Goal: Information Seeking & Learning: Learn about a topic

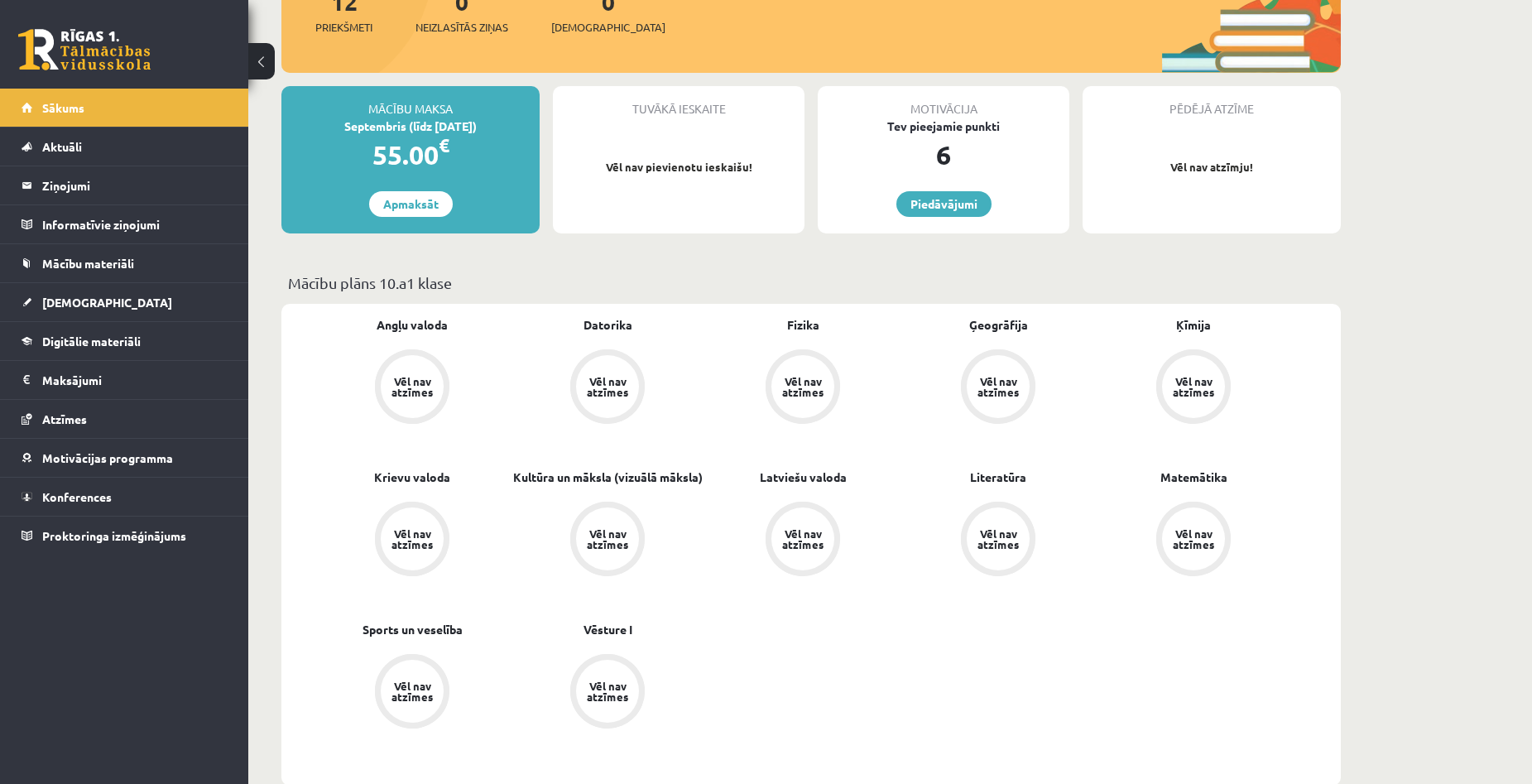
scroll to position [331, 0]
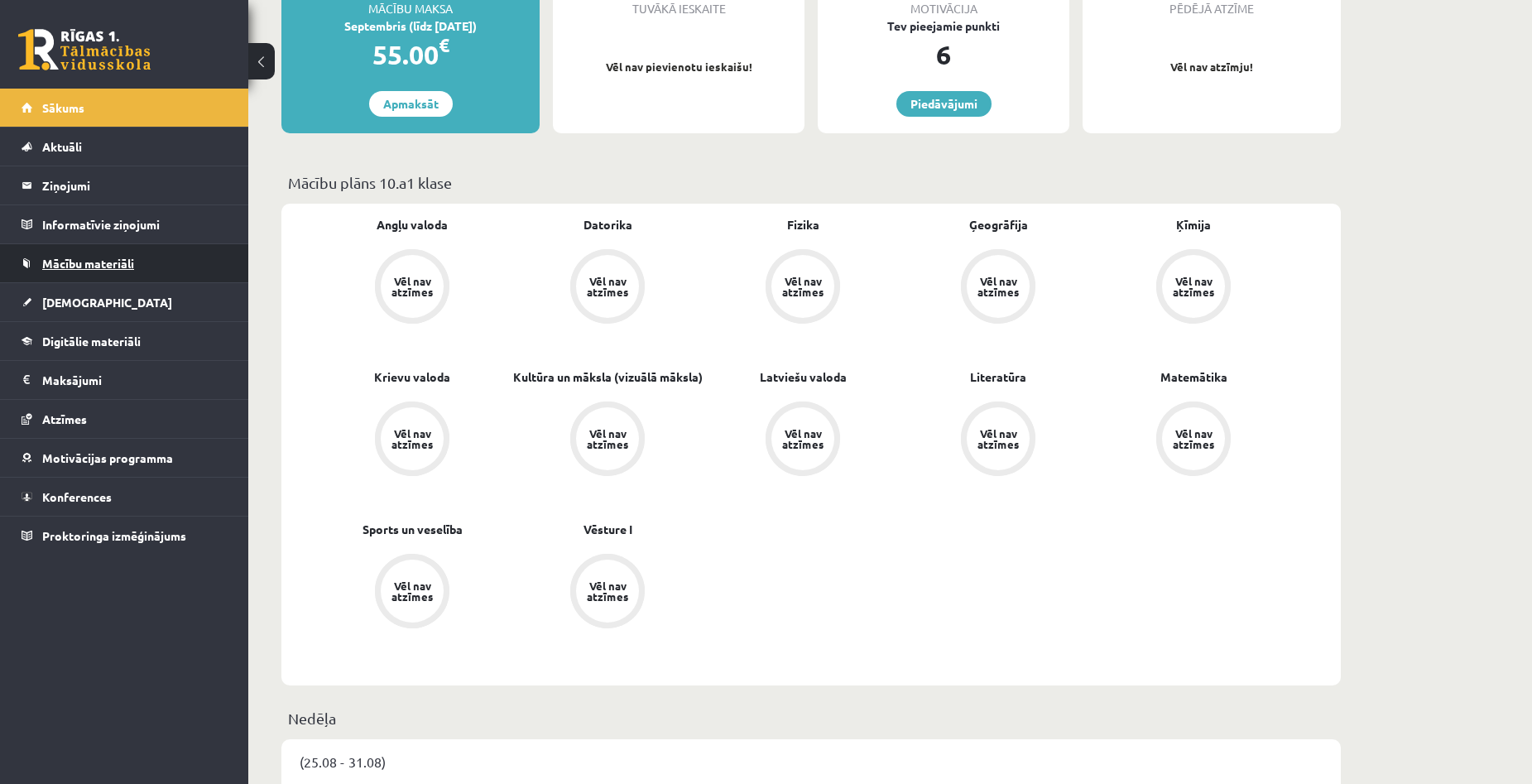
click at [118, 258] on span "Mācību materiāli" at bounding box center [88, 263] width 92 height 15
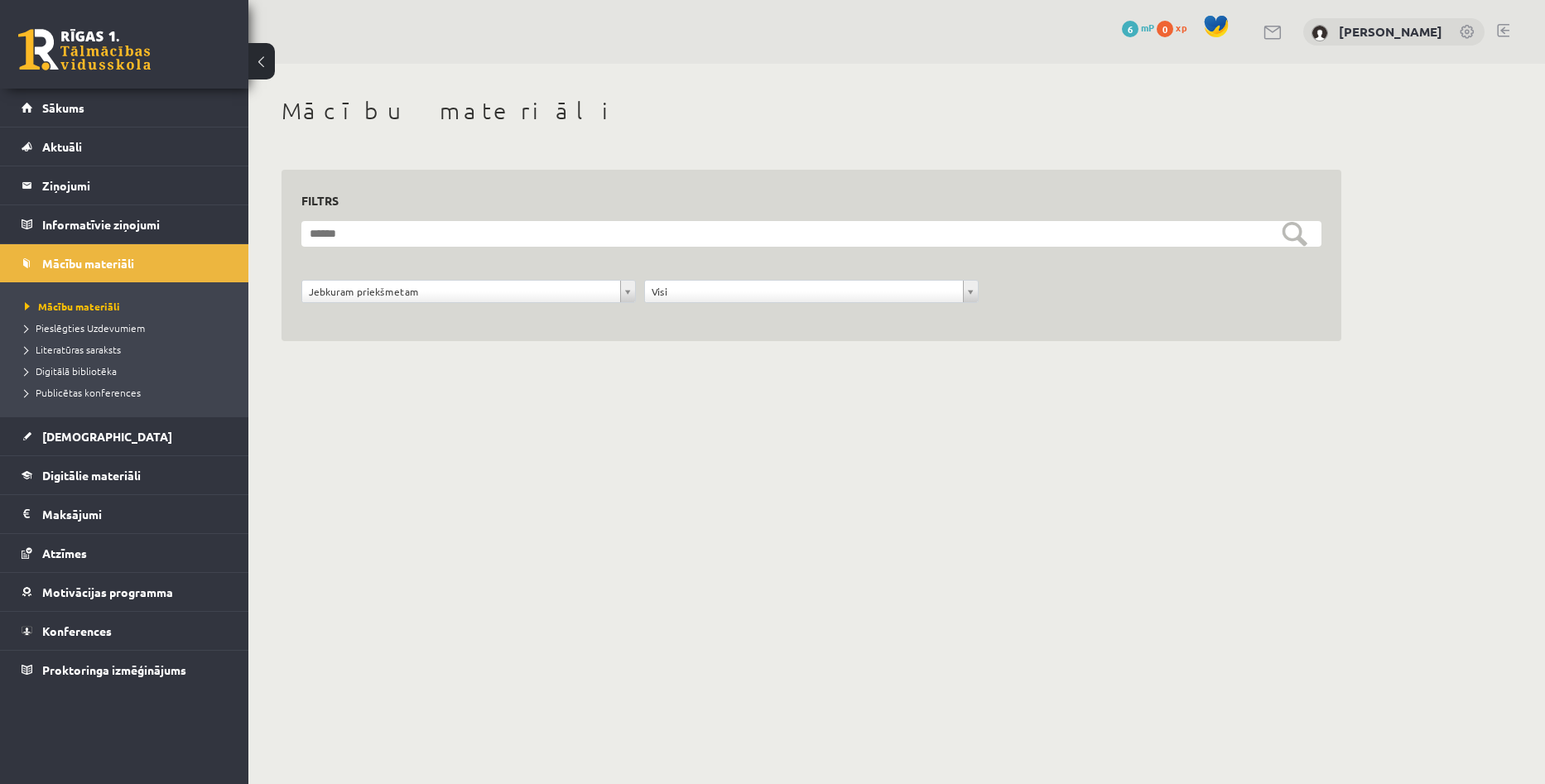
click at [529, 303] on div "**********" at bounding box center [468, 296] width 343 height 31
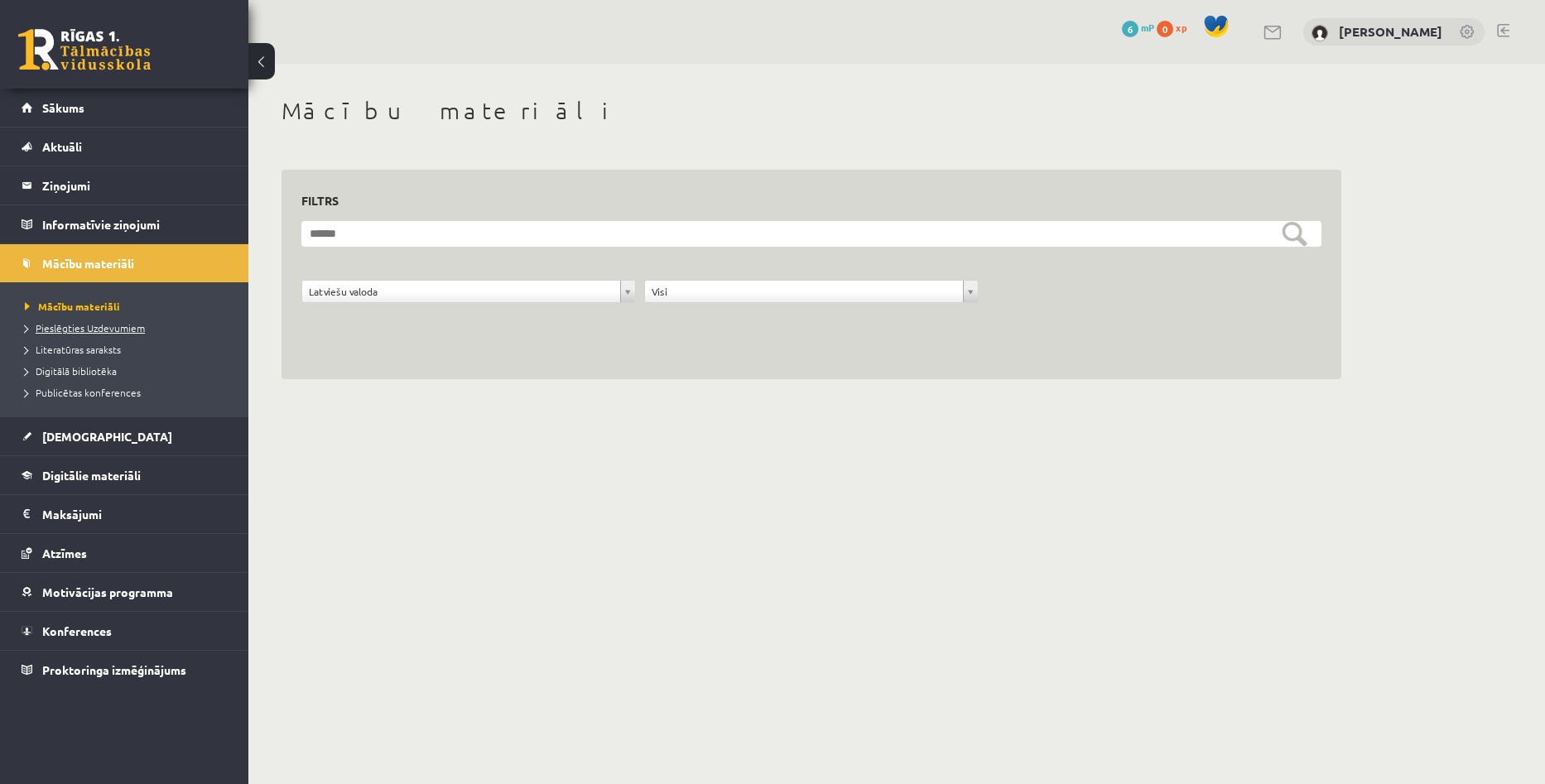
click at [80, 326] on span "Pieslēgties Uzdevumiem" at bounding box center [85, 328] width 120 height 13
click at [93, 636] on span "Konferences" at bounding box center [77, 631] width 70 height 15
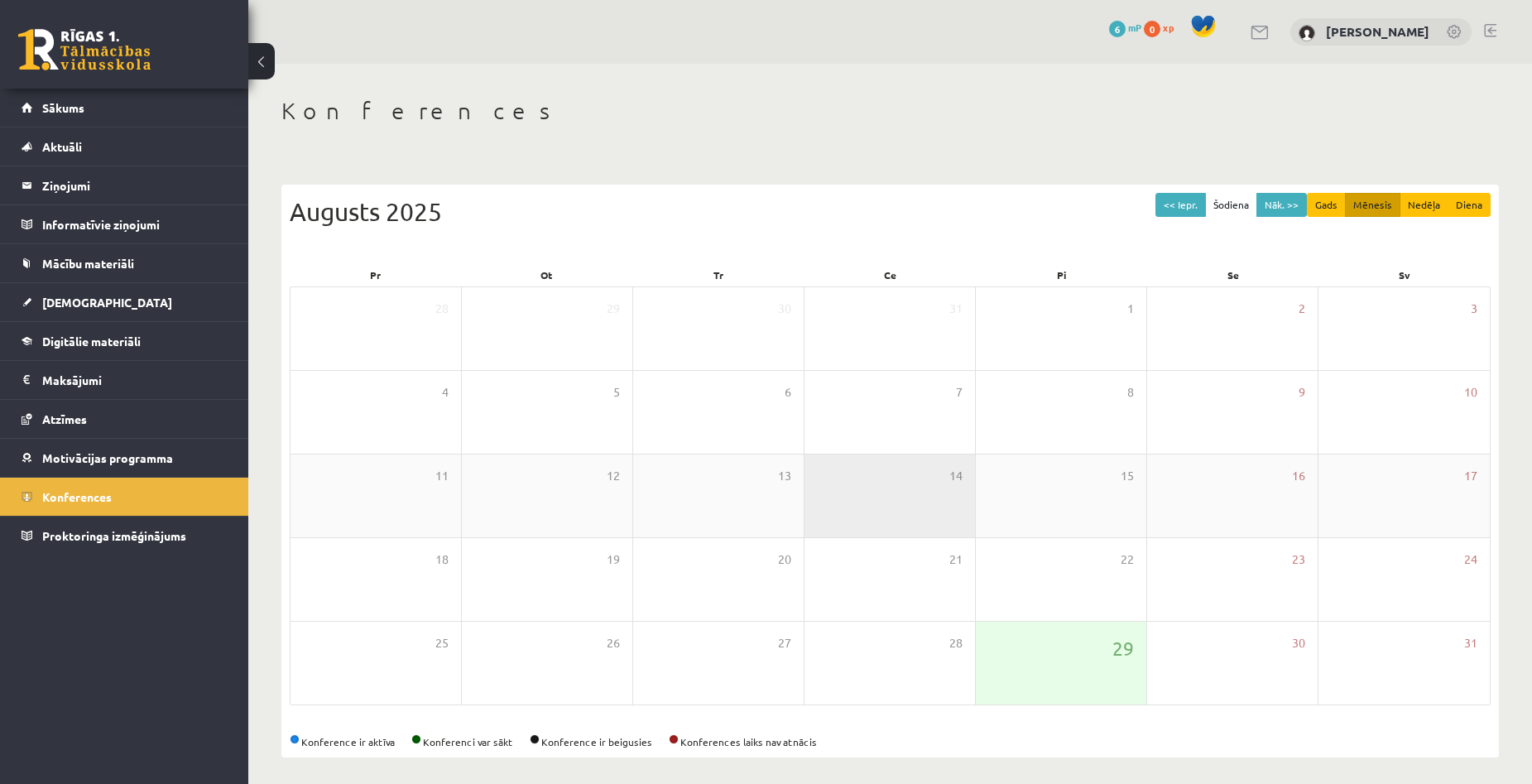
scroll to position [7, 0]
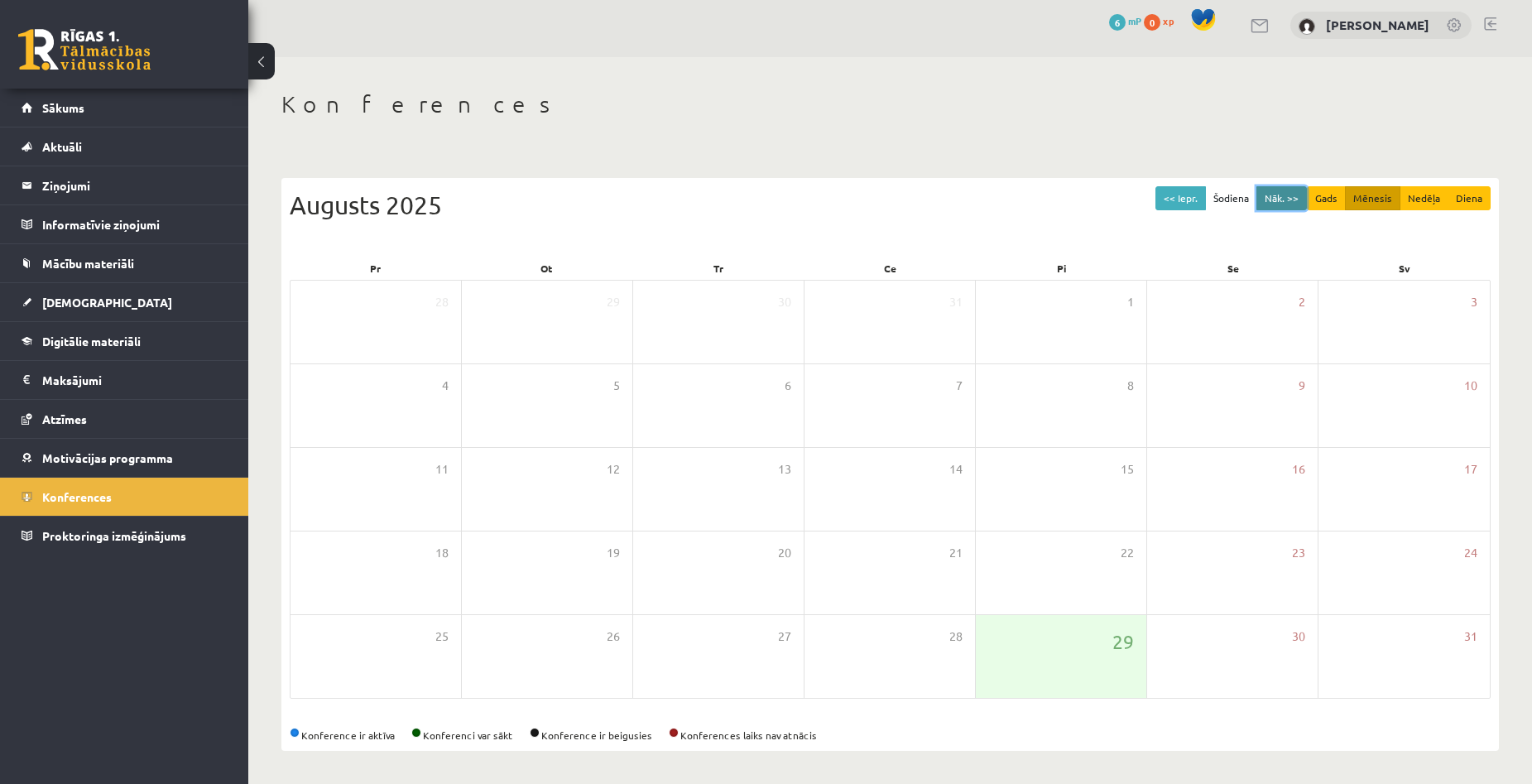
click at [1287, 197] on button "Nāk. >>" at bounding box center [1281, 198] width 51 height 24
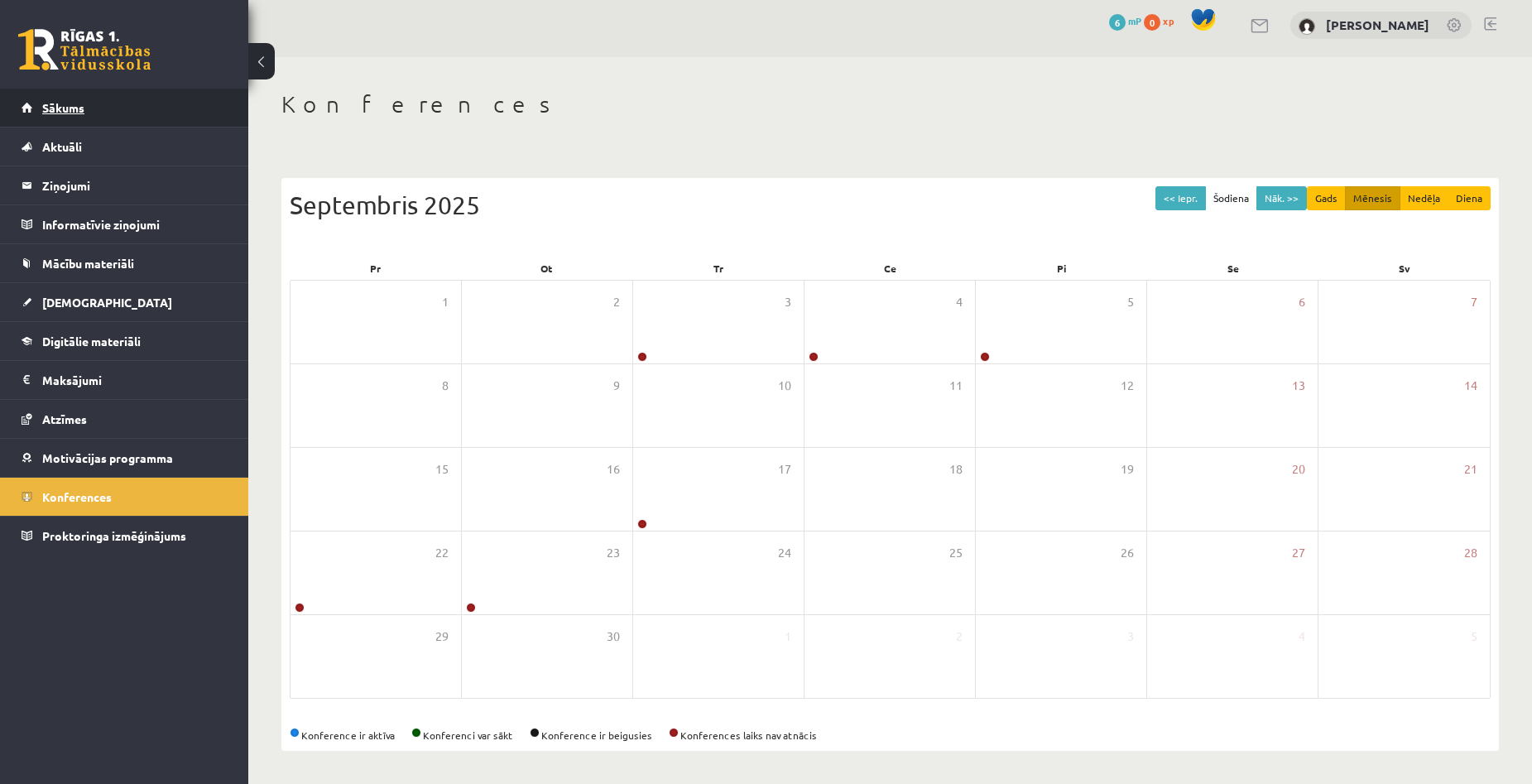
click at [60, 108] on span "Sākums" at bounding box center [63, 107] width 42 height 15
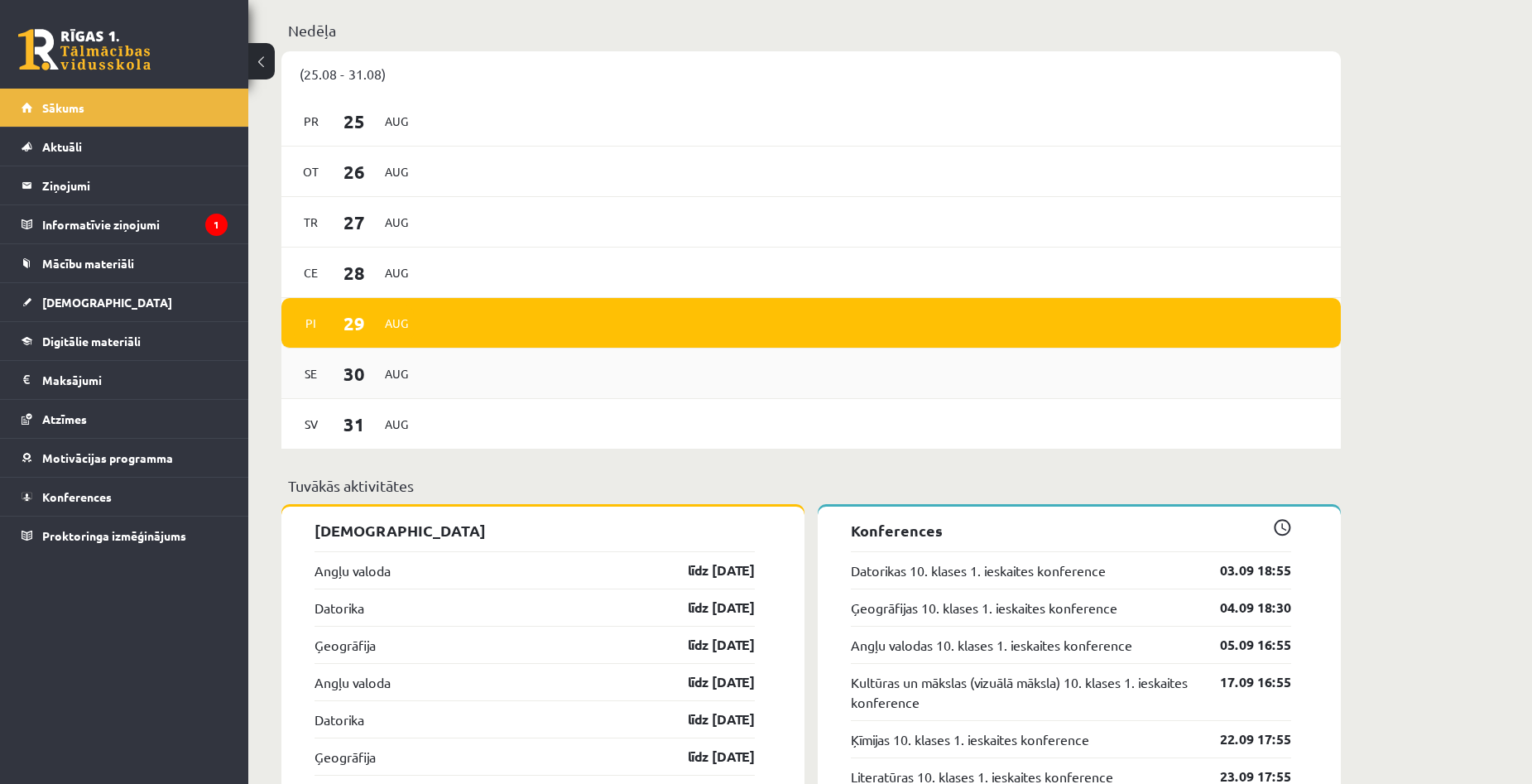
scroll to position [1241, 0]
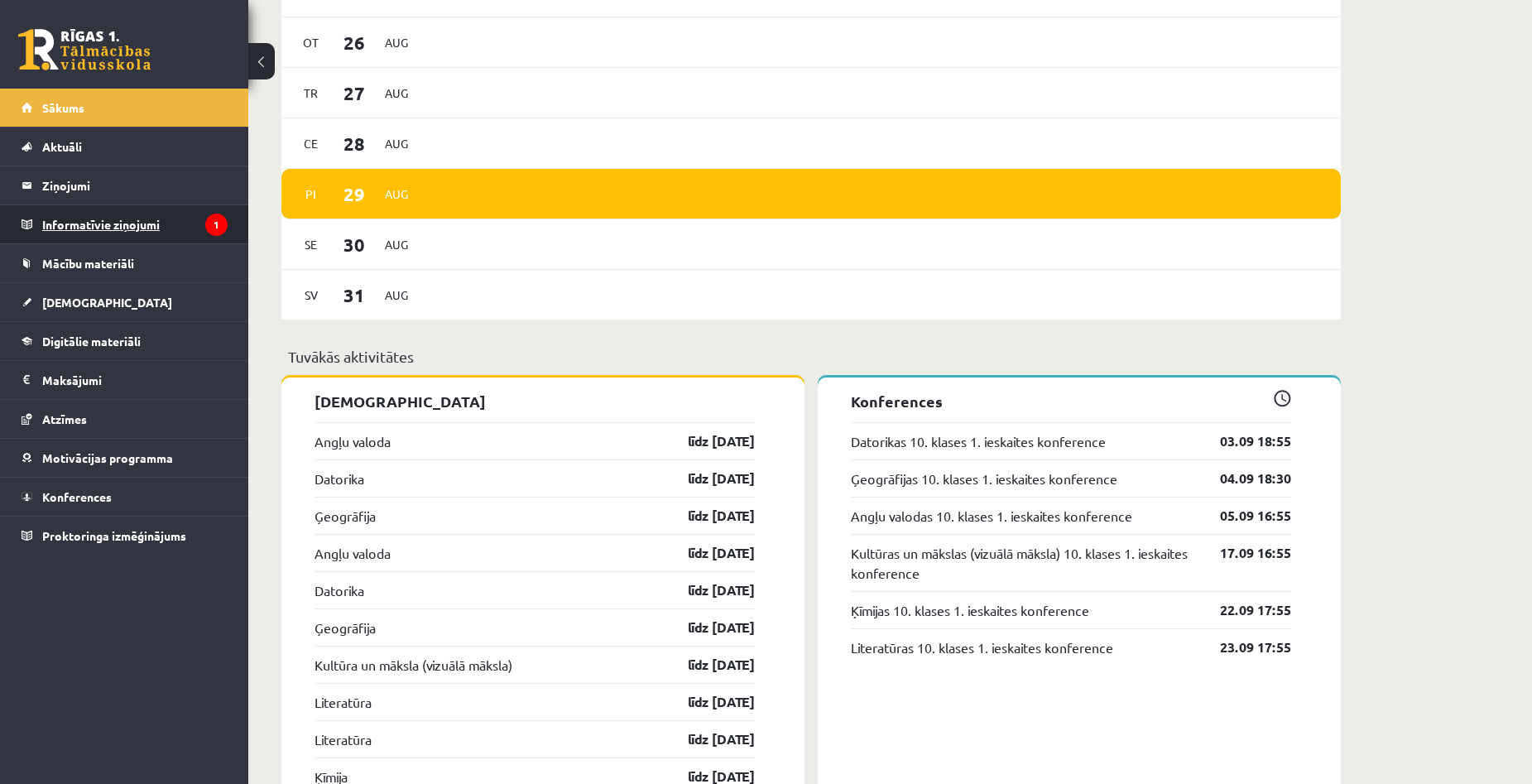
click at [192, 214] on legend "Informatīvie ziņojumi 1" at bounding box center [135, 224] width 186 height 38
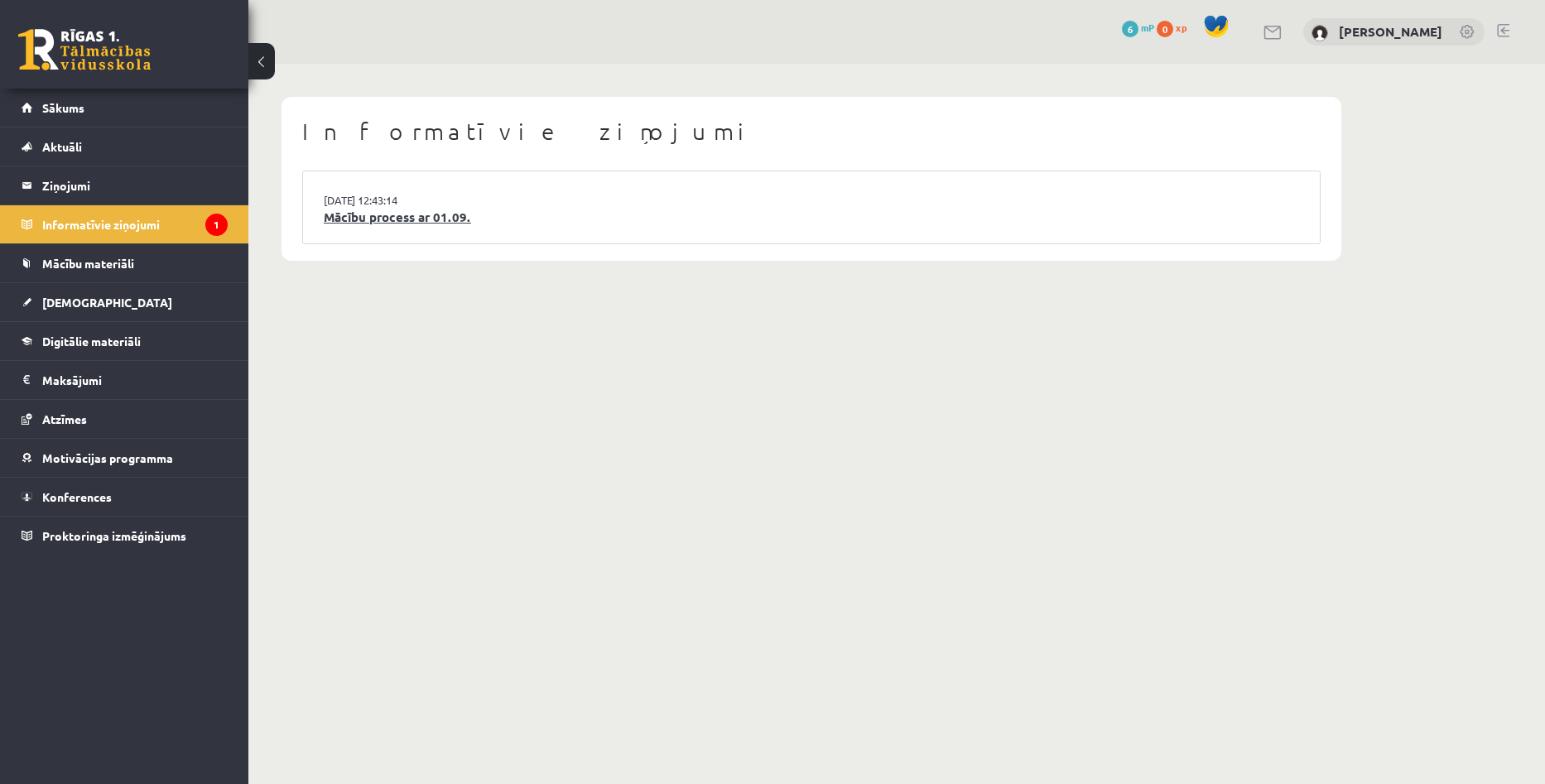
click at [466, 221] on link "Mācību process ar 01.09." at bounding box center [811, 217] width 975 height 19
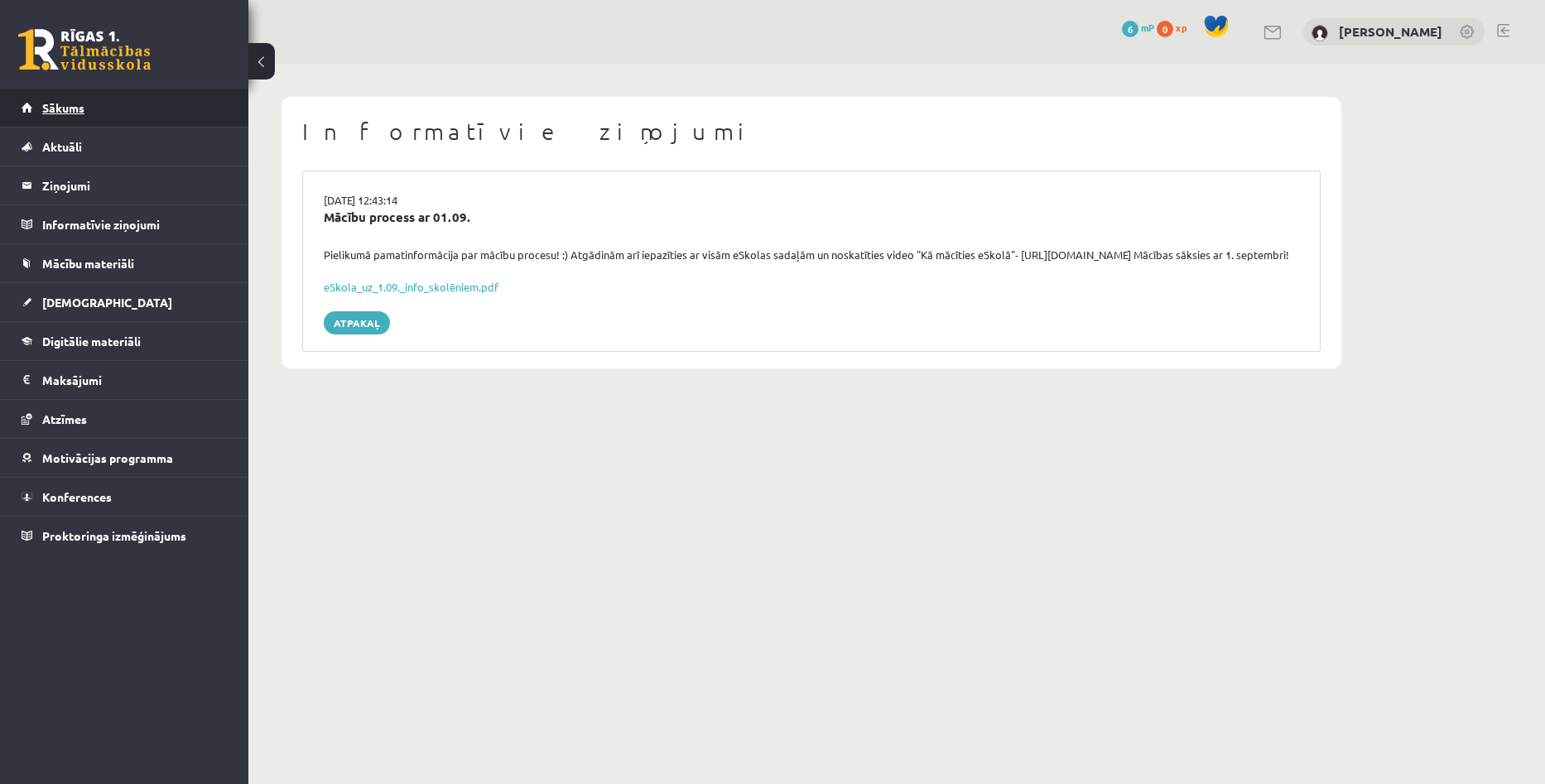
click at [86, 109] on link "Sākums" at bounding box center [124, 106] width 206 height 38
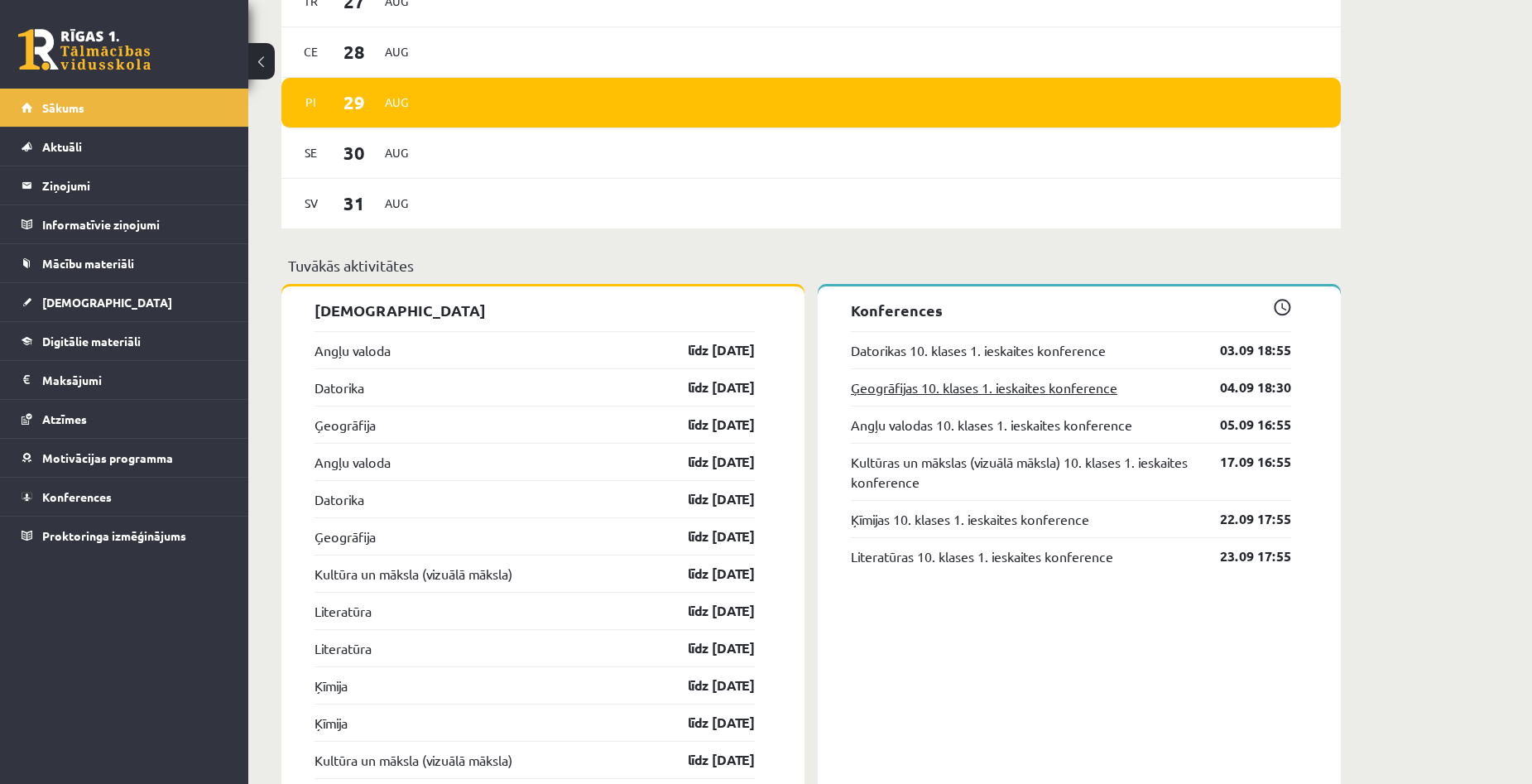
scroll to position [1241, 0]
